Goal: Task Accomplishment & Management: Use online tool/utility

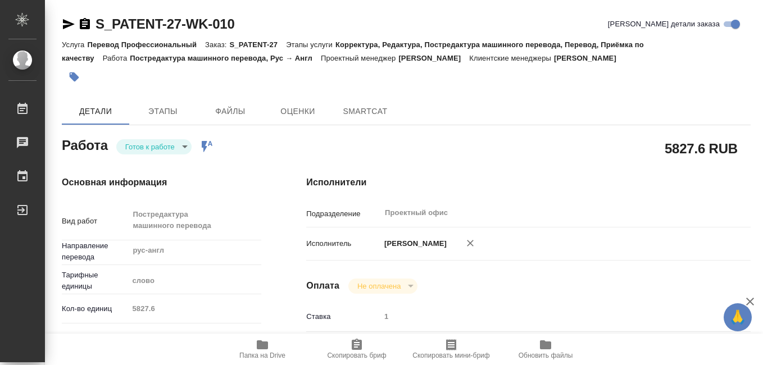
type textarea "x"
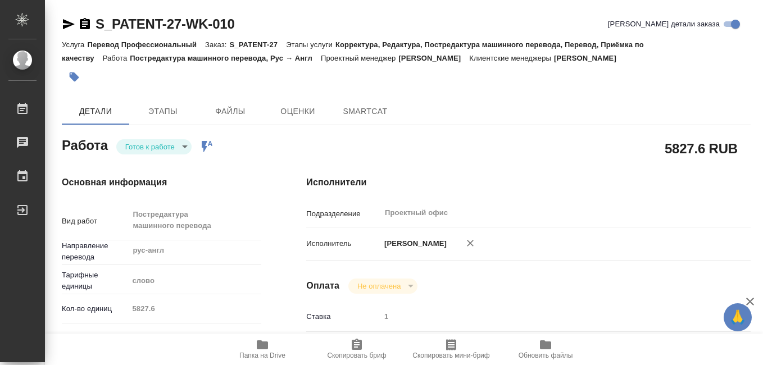
type textarea "x"
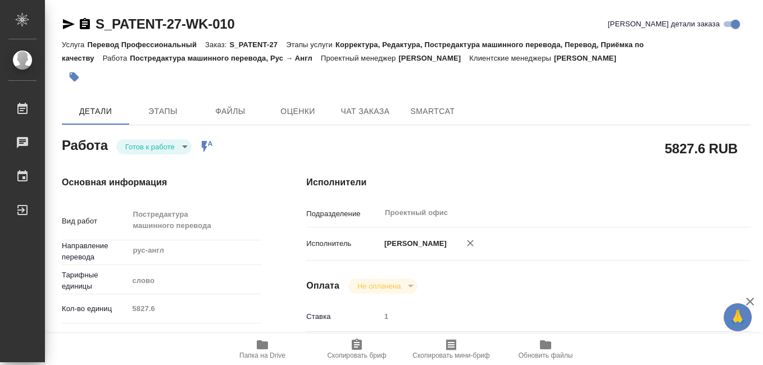
scroll to position [56, 0]
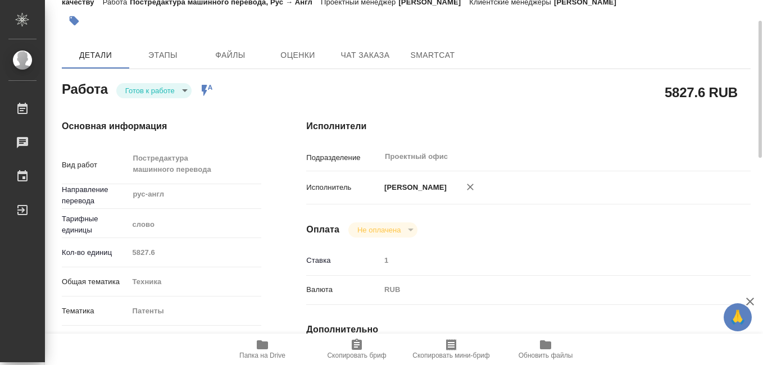
type textarea "x"
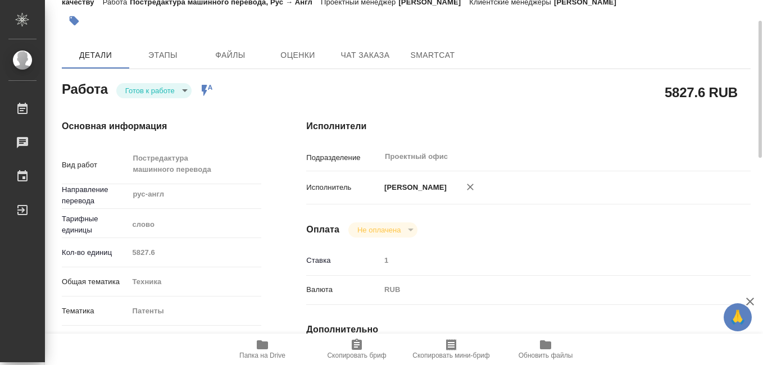
type textarea "x"
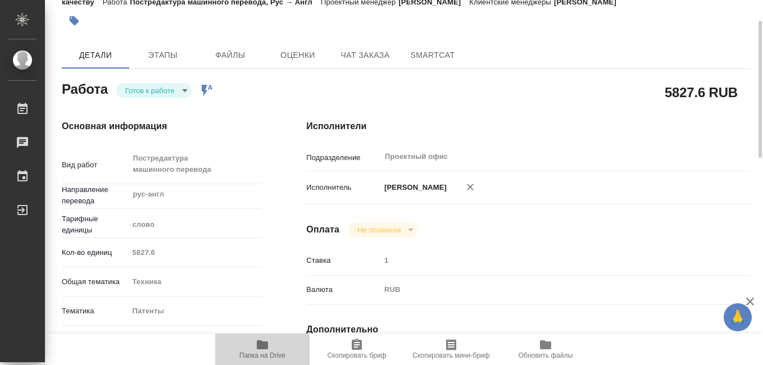
click at [257, 349] on icon "button" at bounding box center [262, 344] width 13 height 13
